Goal: Find specific page/section: Find specific page/section

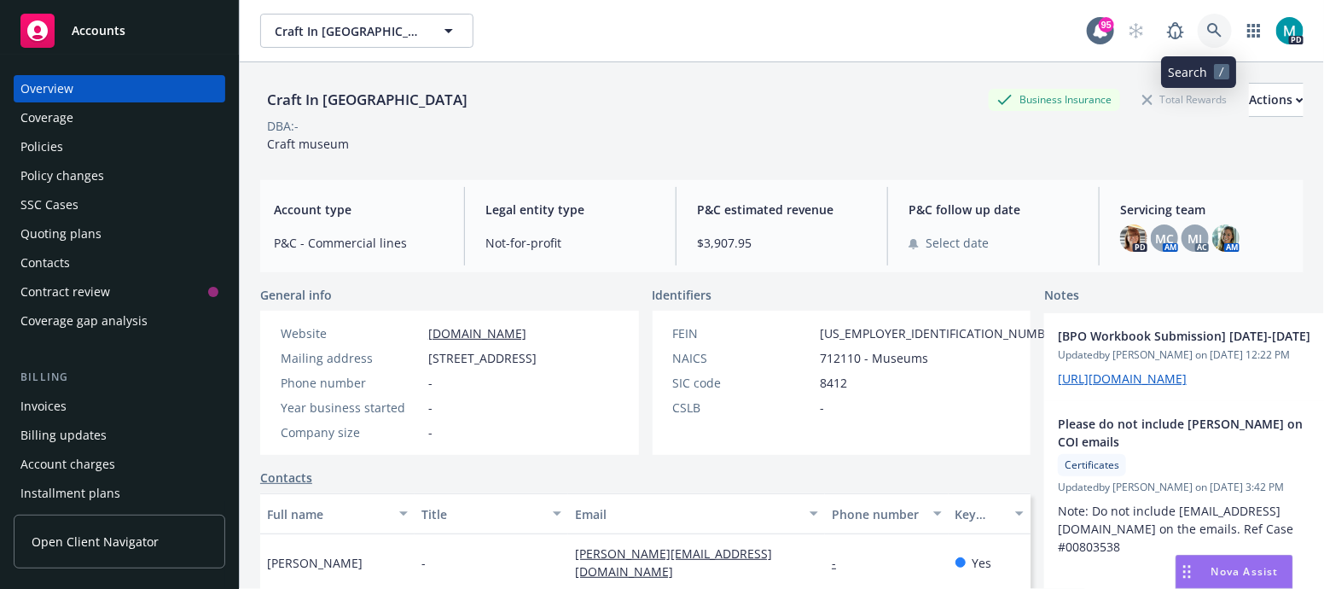
click at [1207, 33] on icon at bounding box center [1214, 30] width 15 height 15
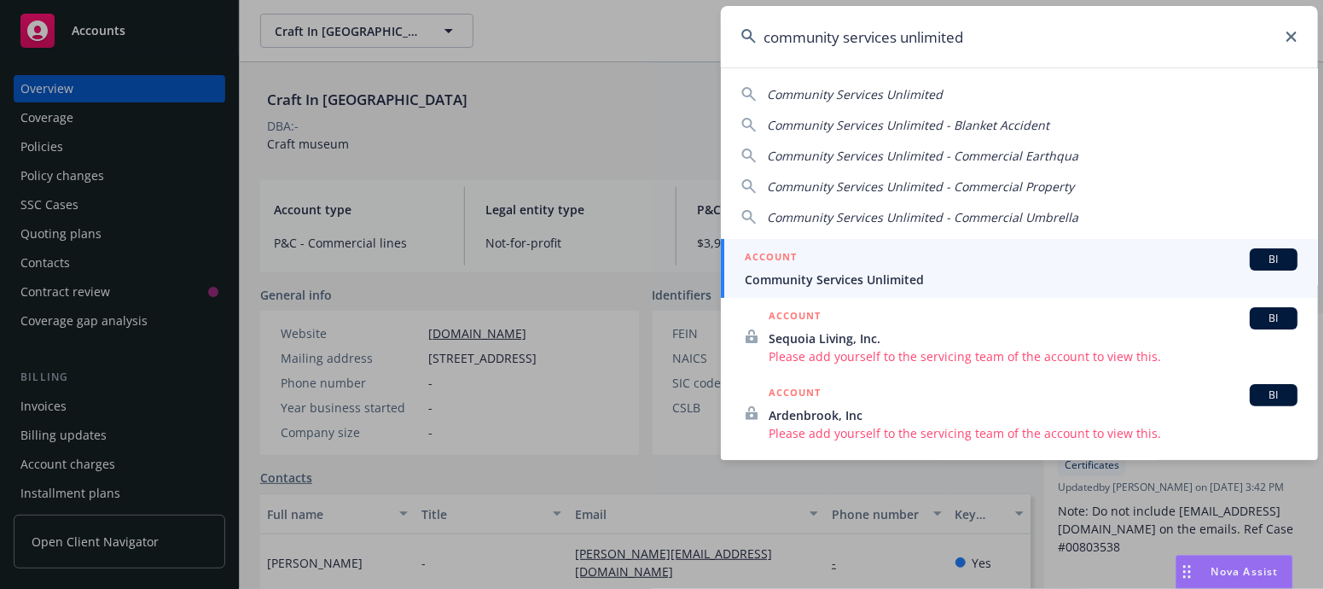
type input "community services unlimited"
click at [829, 286] on span "Community Services Unlimited" at bounding box center [1021, 279] width 553 height 18
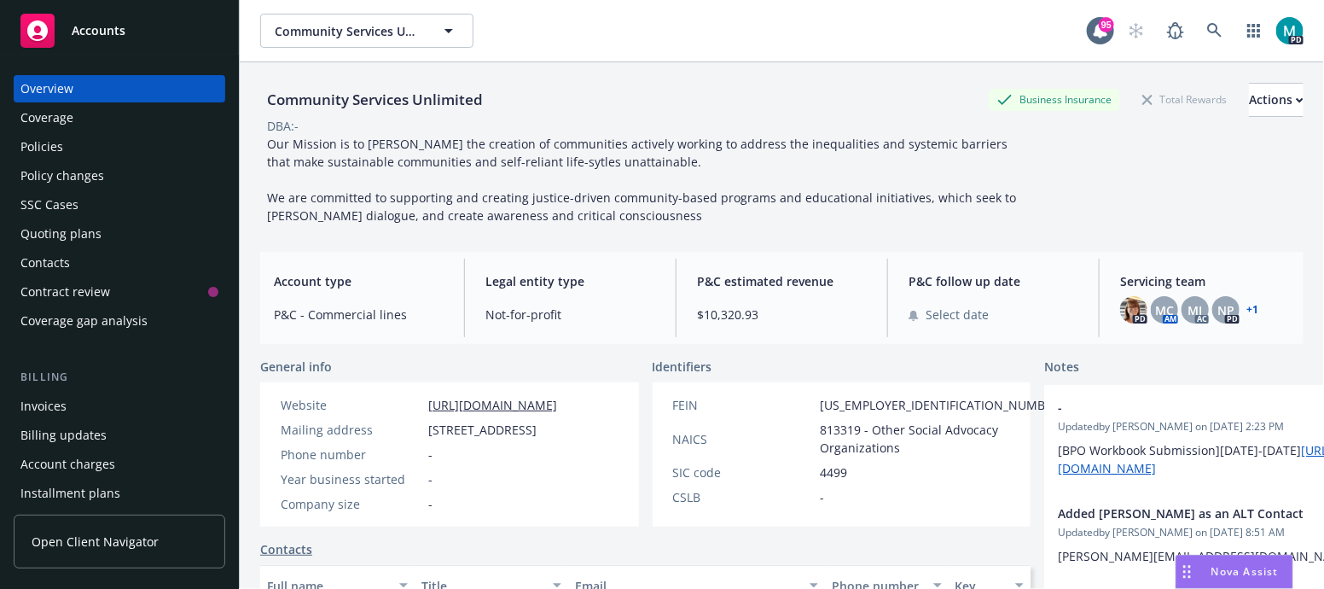
click at [59, 147] on div "Policies" at bounding box center [41, 146] width 43 height 27
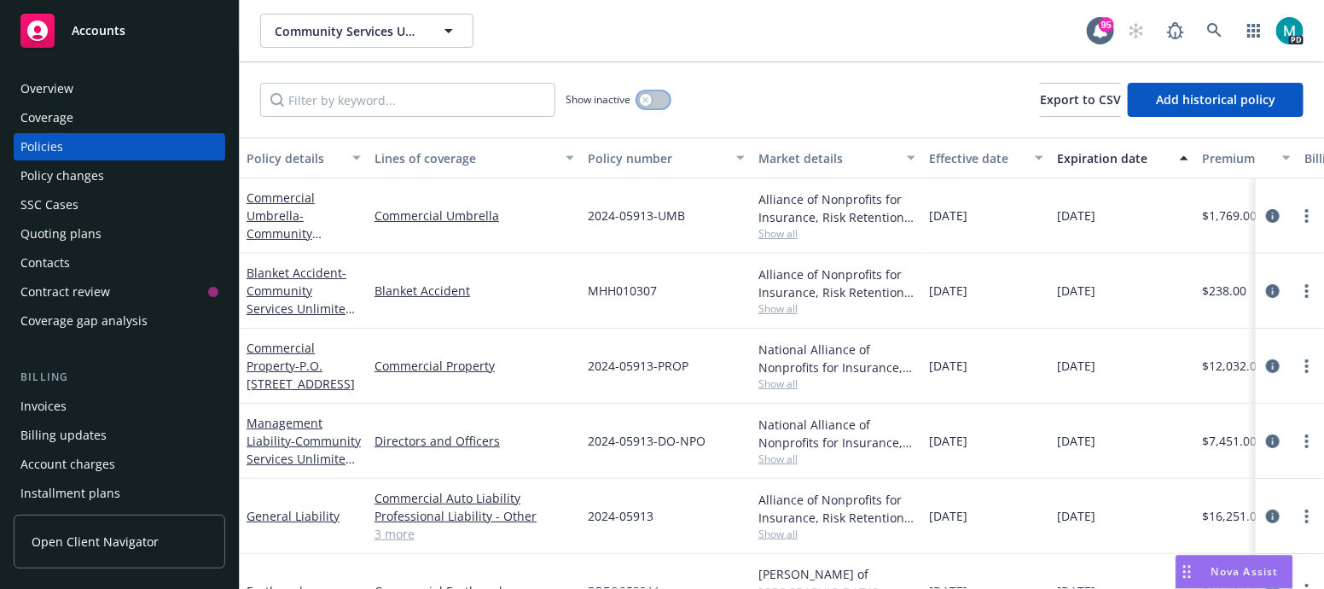
click at [653, 102] on button "button" at bounding box center [653, 99] width 32 height 17
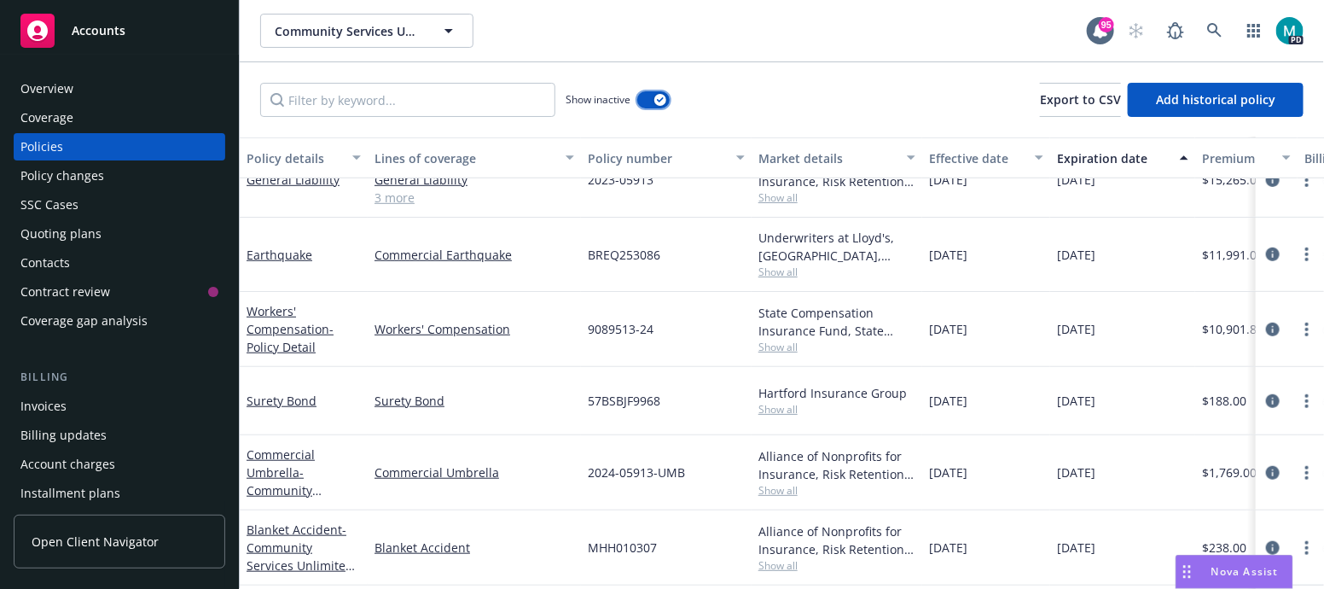
scroll to position [3111, 0]
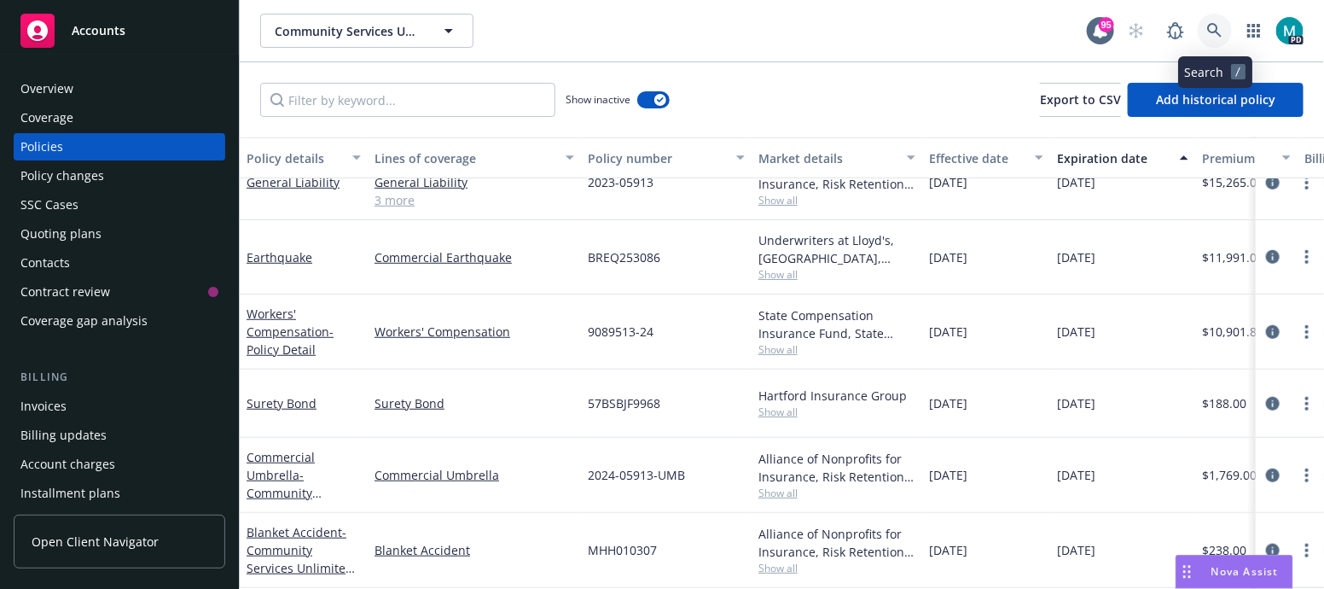
click at [1212, 30] on icon at bounding box center [1214, 30] width 15 height 15
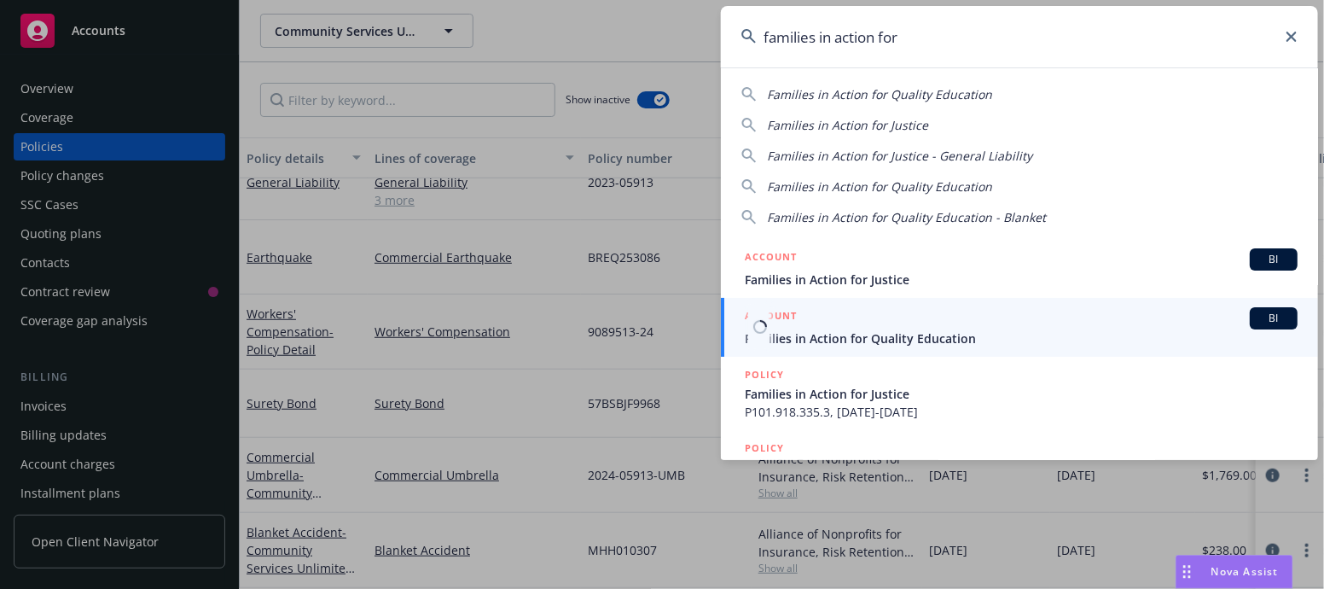
type input "families in action for"
click at [869, 343] on span "Families in Action for Quality Education" at bounding box center [1021, 338] width 553 height 18
